Goal: Task Accomplishment & Management: Manage account settings

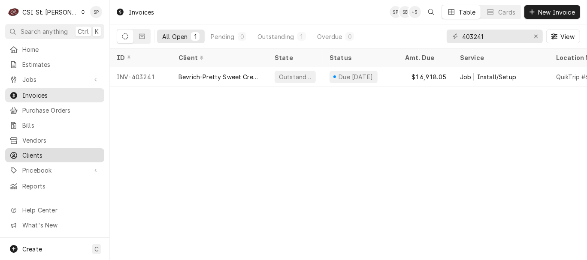
click at [52, 151] on span "Clients" at bounding box center [61, 155] width 78 height 9
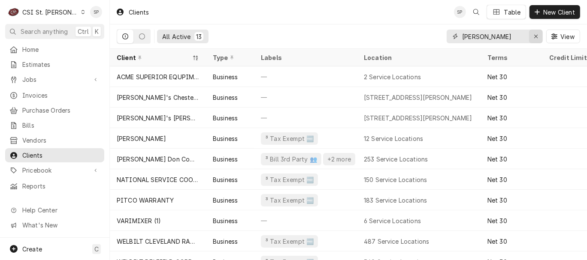
click at [533, 35] on div "Erase input" at bounding box center [535, 36] width 9 height 9
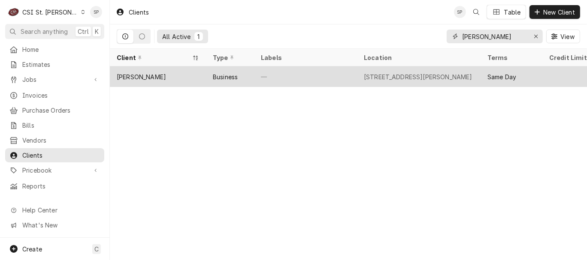
type input "[PERSON_NAME]"
click at [159, 75] on div "[PERSON_NAME]" at bounding box center [141, 76] width 49 height 9
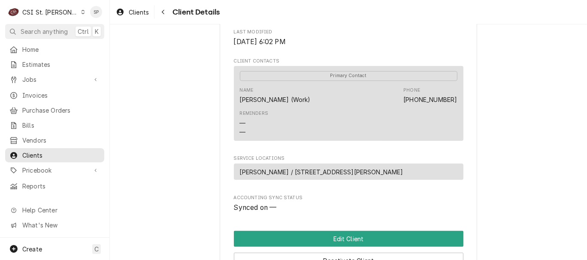
scroll to position [304, 0]
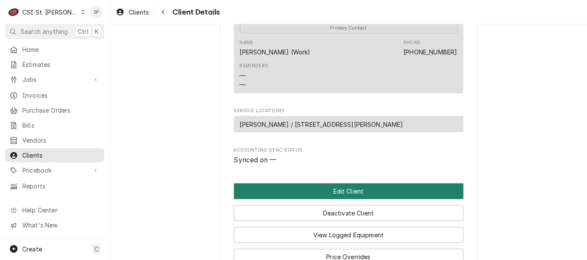
click at [312, 199] on button "Edit Client" at bounding box center [348, 192] width 229 height 16
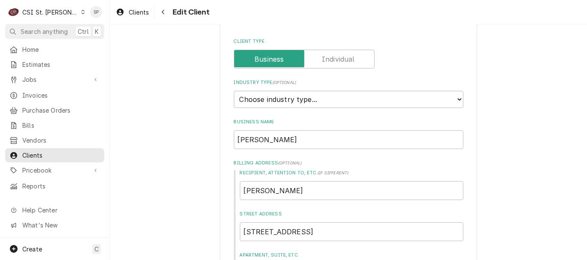
scroll to position [48, 0]
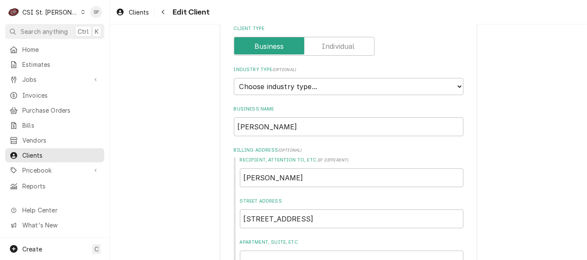
click at [327, 43] on label "Client Type" at bounding box center [304, 46] width 141 height 19
click at [327, 43] on input "Client Type" at bounding box center [304, 46] width 133 height 19
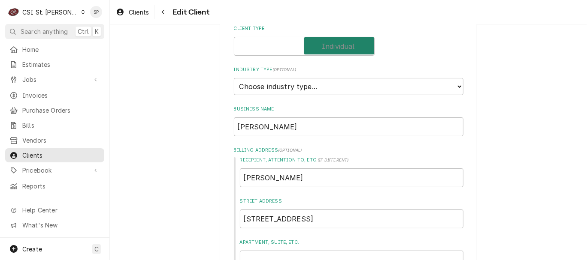
checkbox input "true"
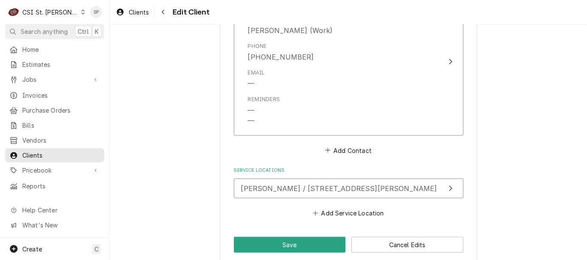
scroll to position [699, 0]
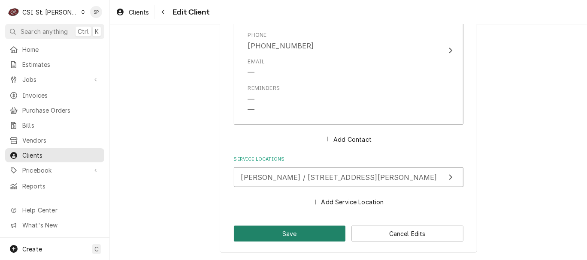
click at [307, 236] on button "Save" at bounding box center [290, 234] width 112 height 16
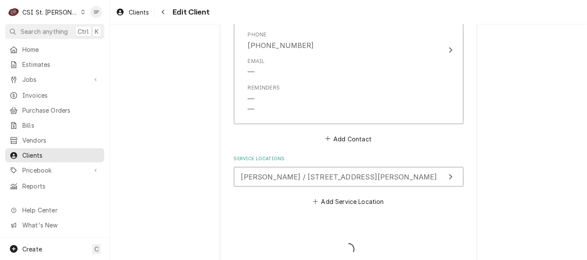
type textarea "x"
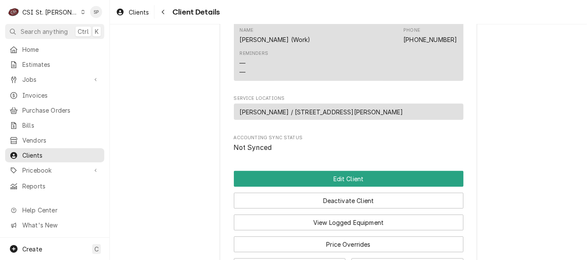
scroll to position [399, 0]
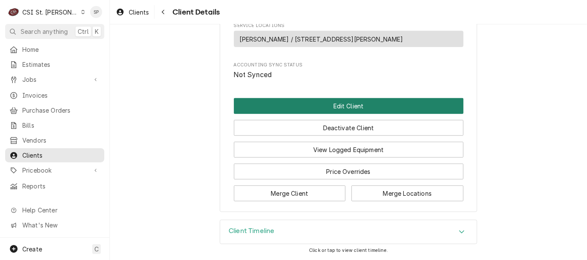
click at [355, 107] on button "Edit Client" at bounding box center [348, 106] width 229 height 16
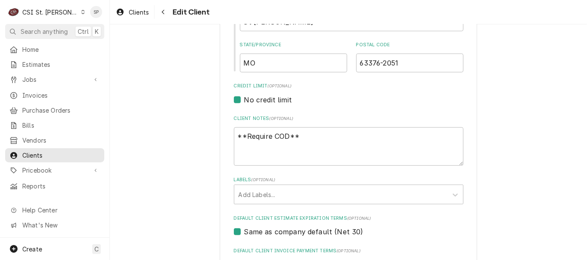
scroll to position [333, 0]
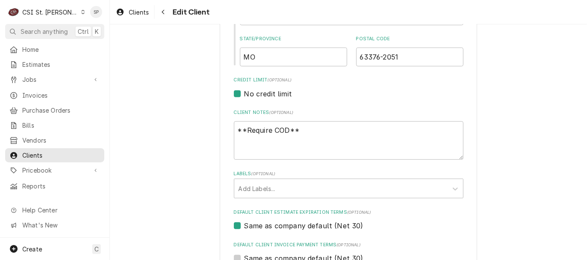
click at [244, 224] on label "Same as company default (Net 30)" at bounding box center [303, 226] width 119 height 10
click at [244, 224] on input "Same as company default (Net 30)" at bounding box center [358, 230] width 229 height 19
checkbox input "false"
type textarea "x"
click at [244, 226] on label "Same as company default (Net 30)" at bounding box center [303, 226] width 119 height 10
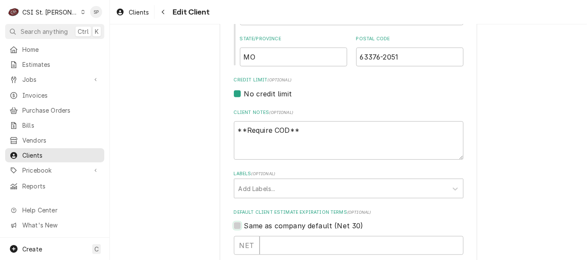
click at [244, 226] on input "Same as company default (Net 30)" at bounding box center [358, 230] width 229 height 19
checkbox input "true"
type textarea "x"
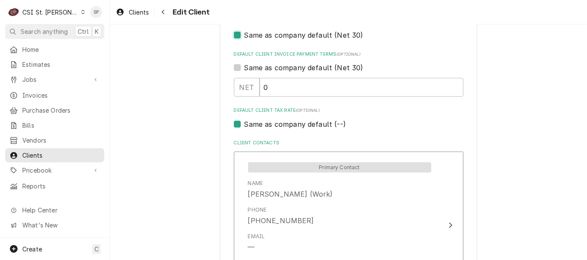
scroll to position [509, 0]
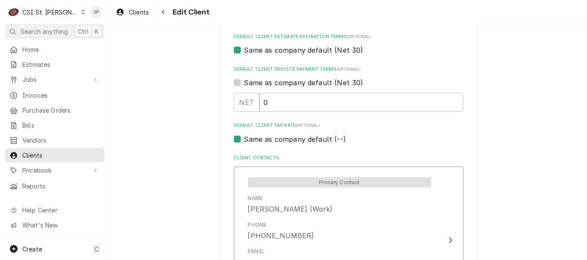
click at [244, 138] on label "Same as company default (--)" at bounding box center [295, 139] width 102 height 10
click at [244, 138] on input "Same as company default (--)" at bounding box center [358, 143] width 229 height 19
checkbox input "false"
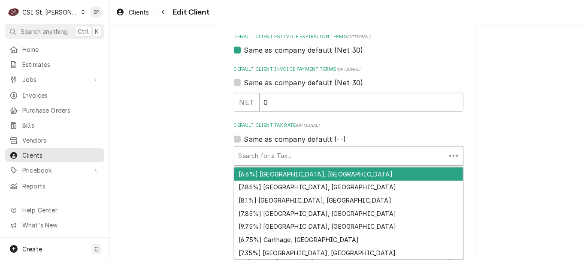
click at [262, 162] on div "Default Client Tax Rate" at bounding box center [339, 155] width 203 height 15
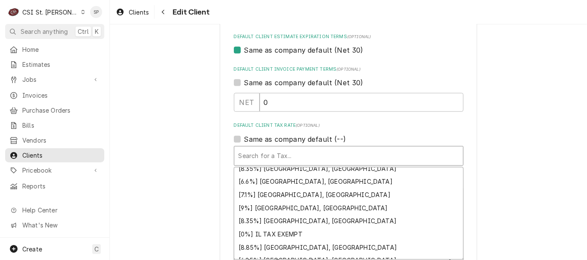
scroll to position [302, 0]
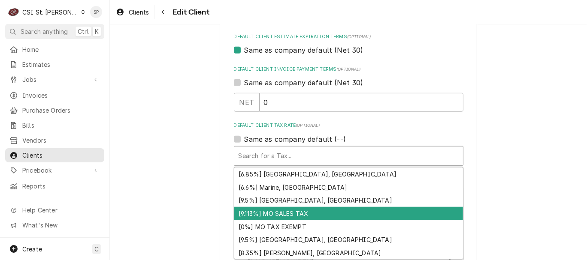
click at [317, 211] on div "[9.113%] MO SALES TAX" at bounding box center [348, 213] width 229 height 13
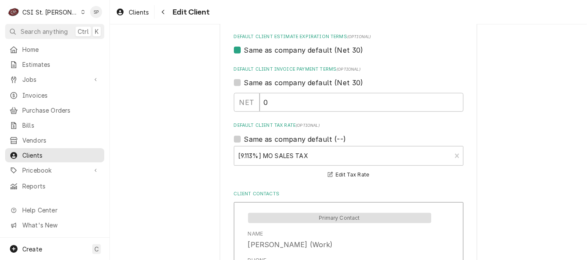
scroll to position [715, 0]
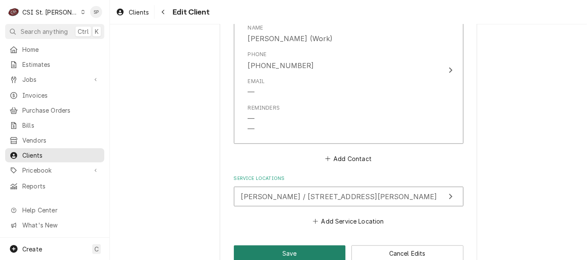
click at [283, 251] on button "Save" at bounding box center [290, 254] width 112 height 16
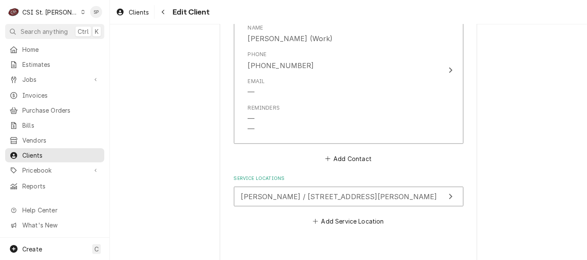
type textarea "x"
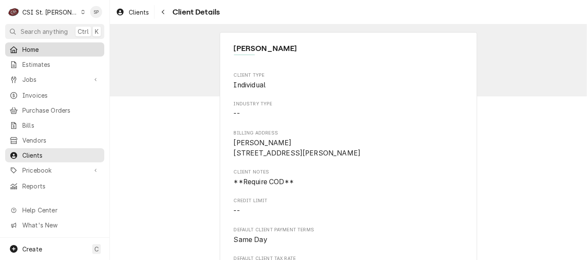
click at [73, 45] on span "Home" at bounding box center [61, 49] width 78 height 9
